Goal: Task Accomplishment & Management: Manage account settings

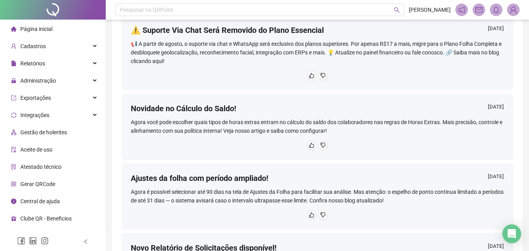
scroll to position [117, 0]
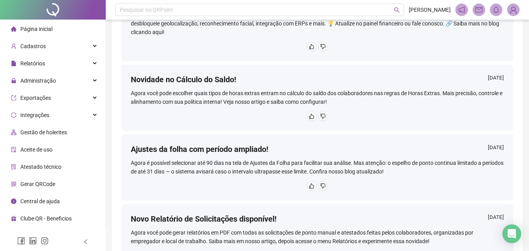
click at [36, 28] on span "Página inicial" at bounding box center [36, 29] width 32 height 6
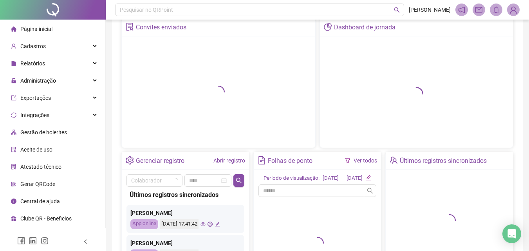
scroll to position [134, 0]
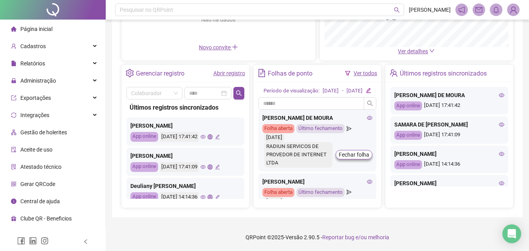
click at [205, 134] on icon "eye" at bounding box center [202, 136] width 5 height 5
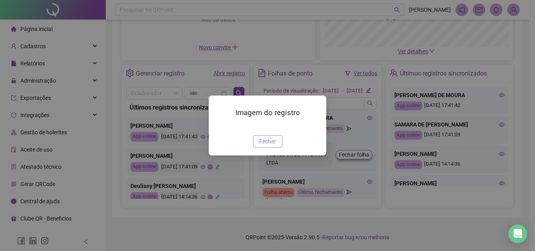
click at [275, 146] on span "Fechar" at bounding box center [267, 141] width 17 height 9
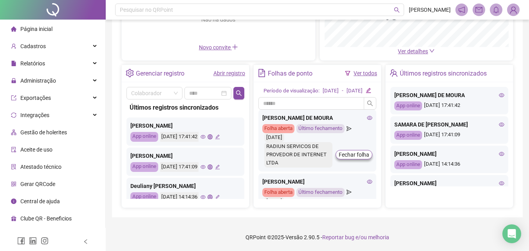
click at [205, 164] on icon "eye" at bounding box center [202, 166] width 5 height 5
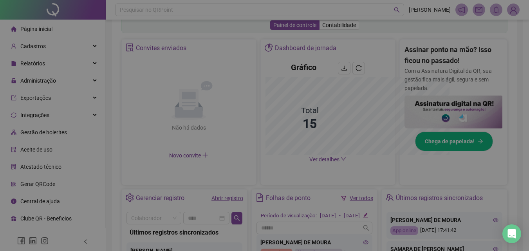
scroll to position [249, 0]
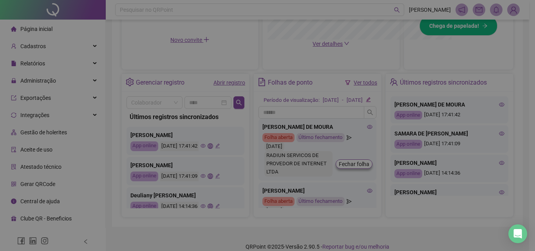
click at [217, 159] on div "Imagem do registro Fechar" at bounding box center [267, 125] width 535 height 251
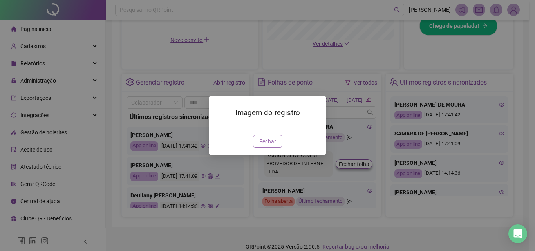
click at [269, 148] on button "Fechar" at bounding box center [267, 141] width 29 height 13
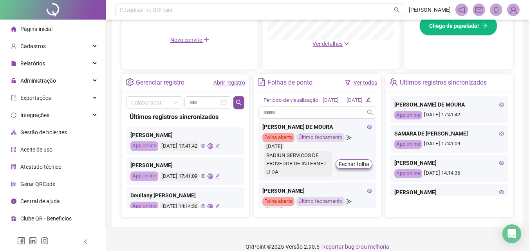
scroll to position [39, 0]
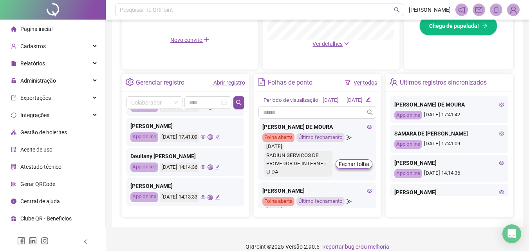
click at [205, 169] on icon "eye" at bounding box center [202, 167] width 5 height 4
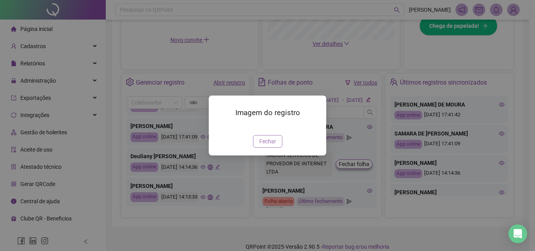
click at [270, 146] on span "Fechar" at bounding box center [267, 141] width 17 height 9
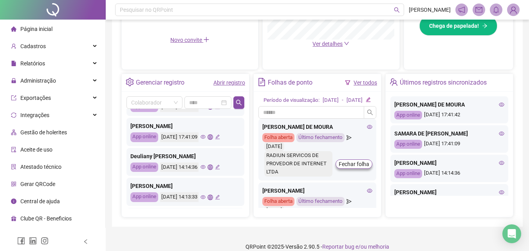
scroll to position [78, 0]
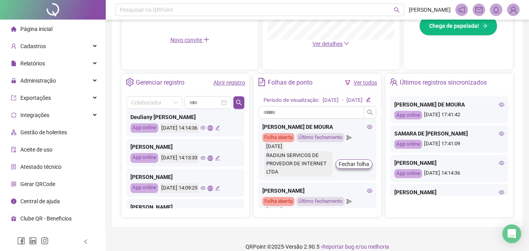
click at [205, 159] on icon "eye" at bounding box center [202, 157] width 5 height 5
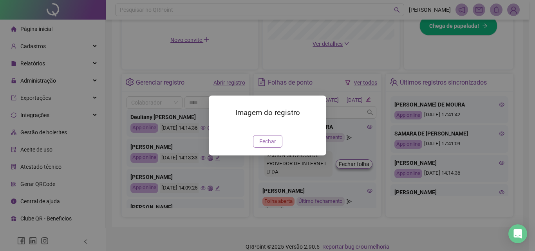
click at [275, 146] on span "Fechar" at bounding box center [267, 141] width 17 height 9
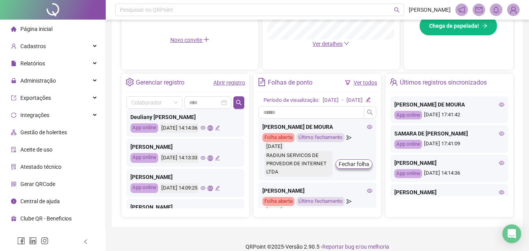
click at [205, 189] on icon "eye" at bounding box center [202, 188] width 5 height 4
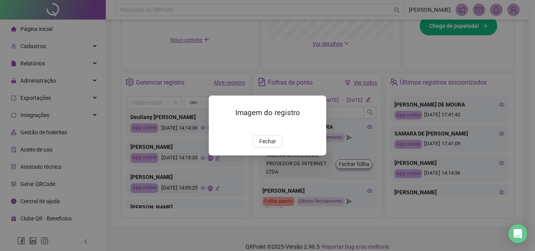
click at [261, 155] on div "Imagem do registro Fechar" at bounding box center [267, 125] width 117 height 60
click at [262, 146] on span "Fechar" at bounding box center [267, 141] width 17 height 9
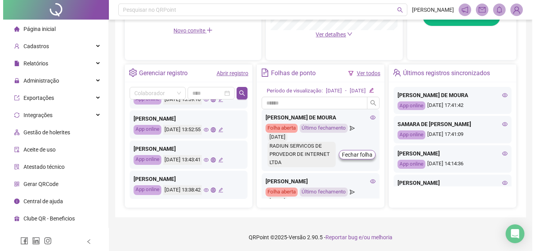
scroll to position [266, 0]
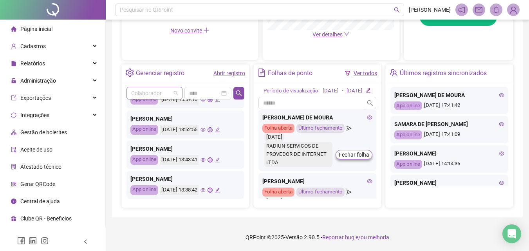
click at [175, 87] on span at bounding box center [154, 93] width 47 height 12
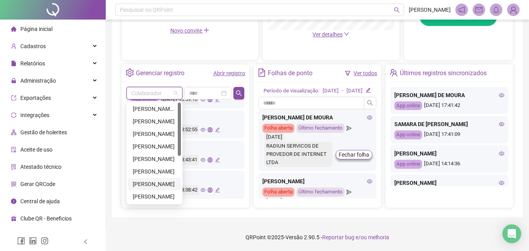
click at [147, 180] on div "[PERSON_NAME]" at bounding box center [154, 184] width 43 height 9
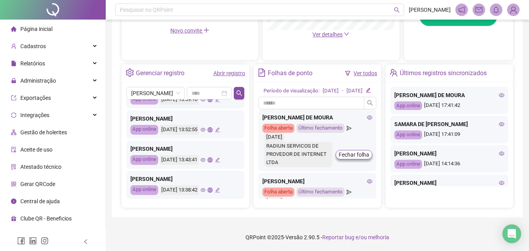
click at [143, 82] on div "[PERSON_NAME] registros sincronizados [PERSON_NAME] App online [DATE] 17:41:42 …" at bounding box center [185, 144] width 127 height 125
click at [139, 87] on span "[PERSON_NAME]" at bounding box center [155, 93] width 49 height 12
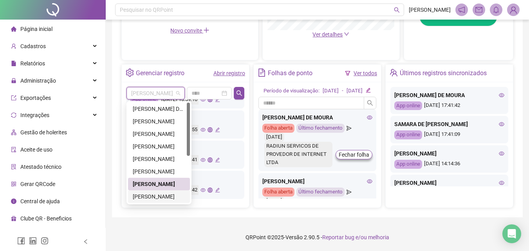
click at [149, 192] on div "[PERSON_NAME]" at bounding box center [159, 196] width 52 height 9
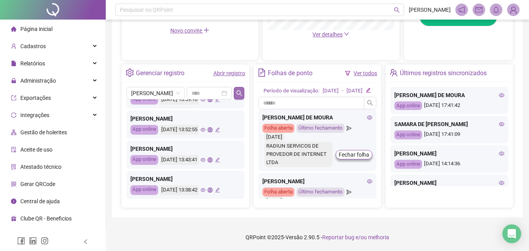
click at [243, 87] on button "button" at bounding box center [239, 93] width 11 height 13
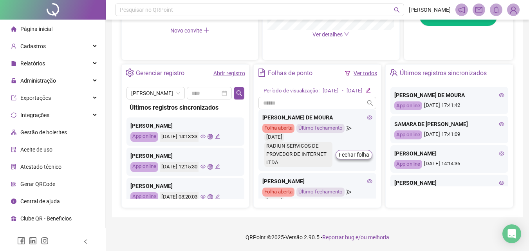
click at [205, 164] on icon "eye" at bounding box center [202, 166] width 5 height 5
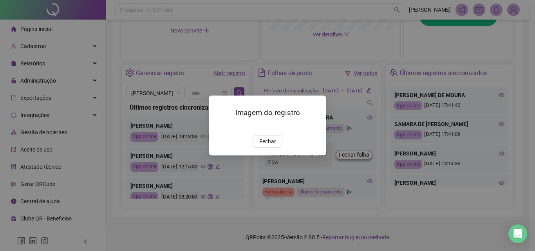
click at [218, 127] on img at bounding box center [218, 127] width 0 height 0
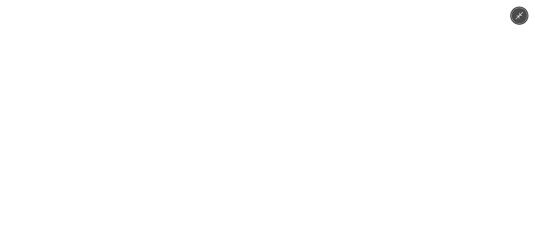
click at [267, 180] on img at bounding box center [267, 125] width 188 height 251
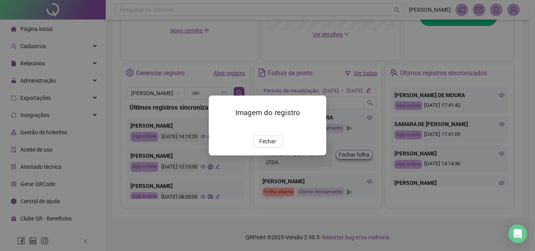
click at [267, 148] on button "Fechar" at bounding box center [267, 141] width 29 height 13
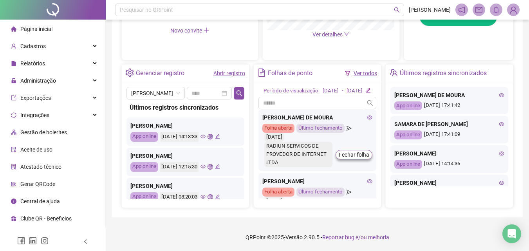
click at [205, 164] on icon "eye" at bounding box center [202, 166] width 5 height 5
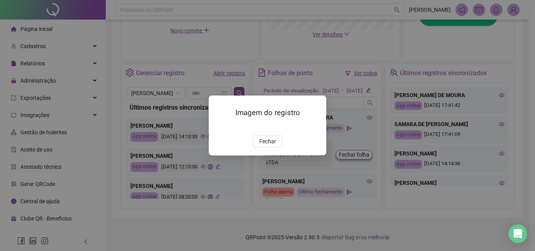
click at [218, 127] on img at bounding box center [218, 127] width 0 height 0
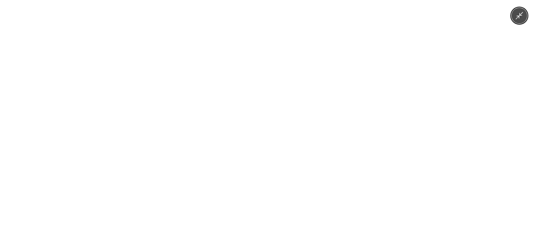
click at [514, 18] on button "Minimize image" at bounding box center [519, 16] width 16 height 16
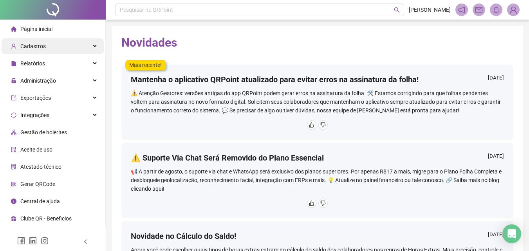
click at [31, 47] on span "Cadastros" at bounding box center [32, 46] width 25 height 6
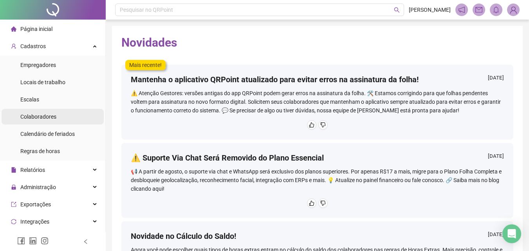
click at [48, 117] on span "Colaboradores" at bounding box center [38, 116] width 36 height 6
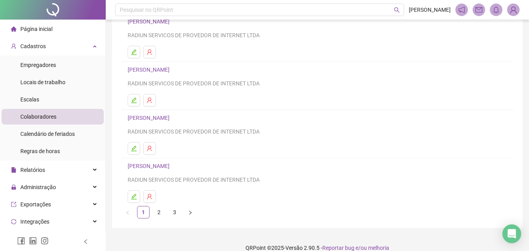
scroll to position [117, 0]
click at [130, 98] on button "button" at bounding box center [134, 100] width 13 height 13
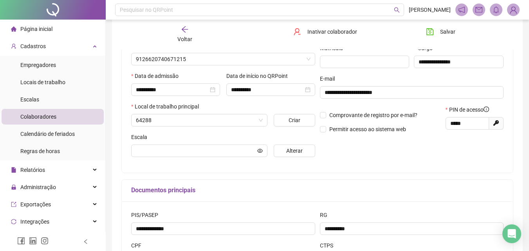
scroll to position [121, 0]
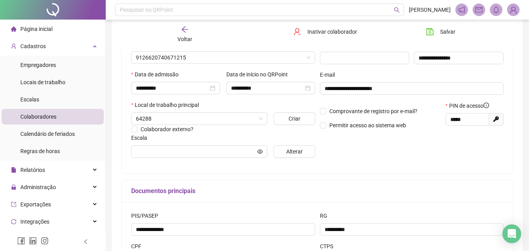
type input "**********"
